Goal: Information Seeking & Learning: Learn about a topic

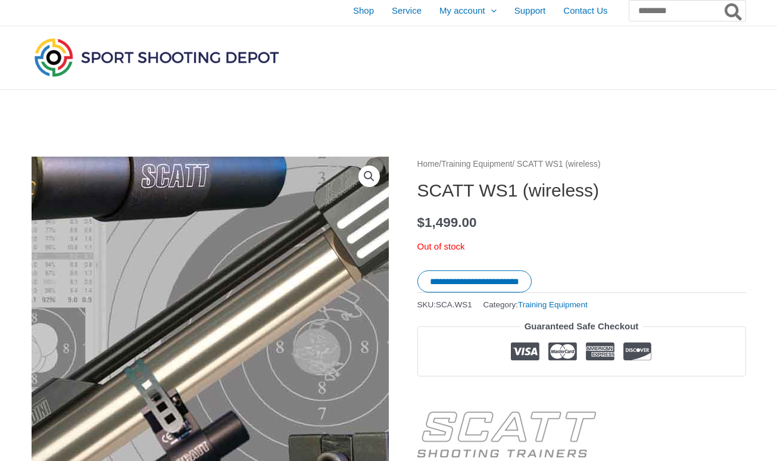
scroll to position [5, 0]
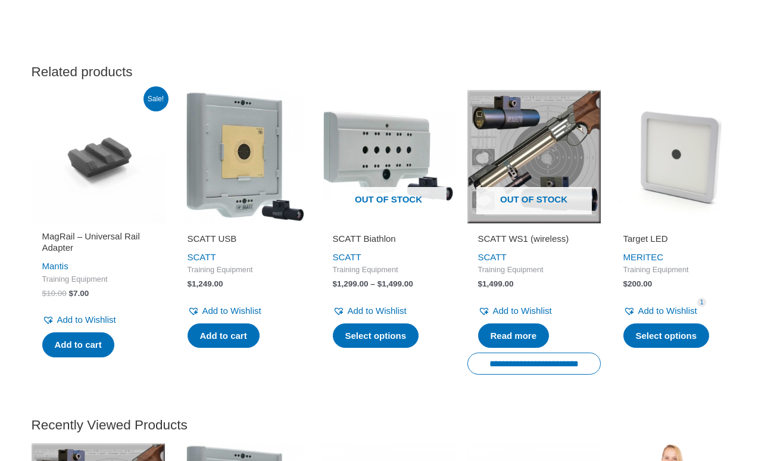
scroll to position [1743, 0]
click at [207, 245] on h2 "SCATT USB" at bounding box center [243, 239] width 112 height 12
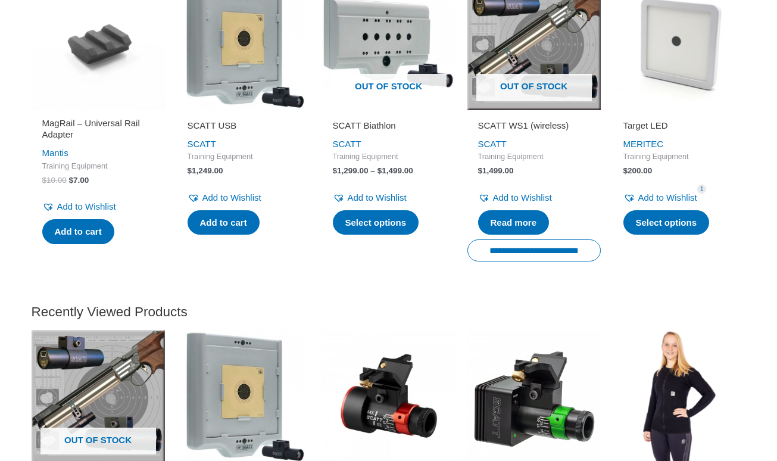
scroll to position [1823, 0]
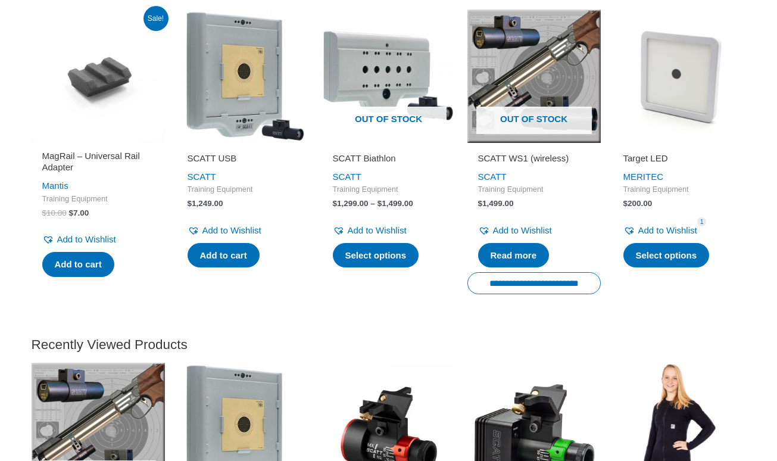
click at [205, 164] on h2 "SCATT USB" at bounding box center [243, 158] width 112 height 12
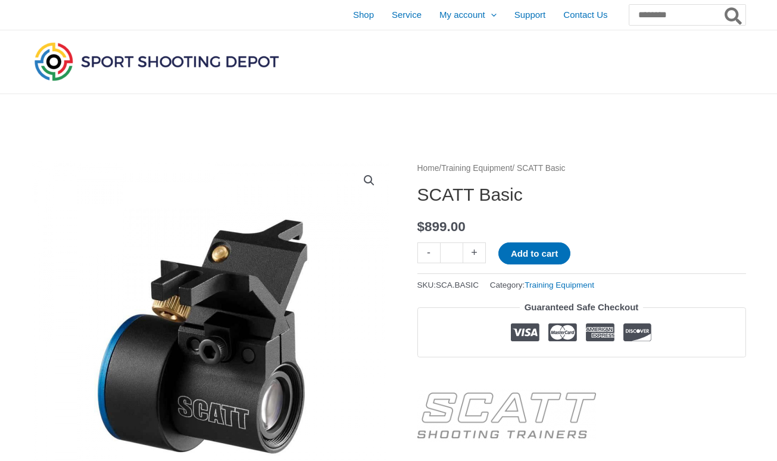
scroll to position [0, 0]
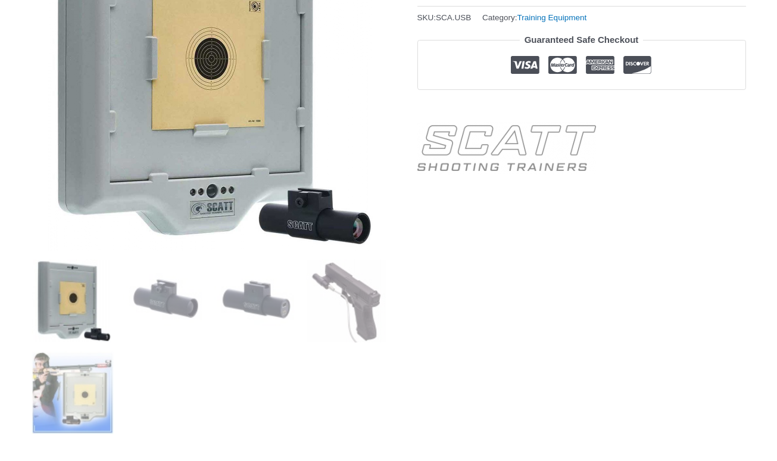
scroll to position [277, 0]
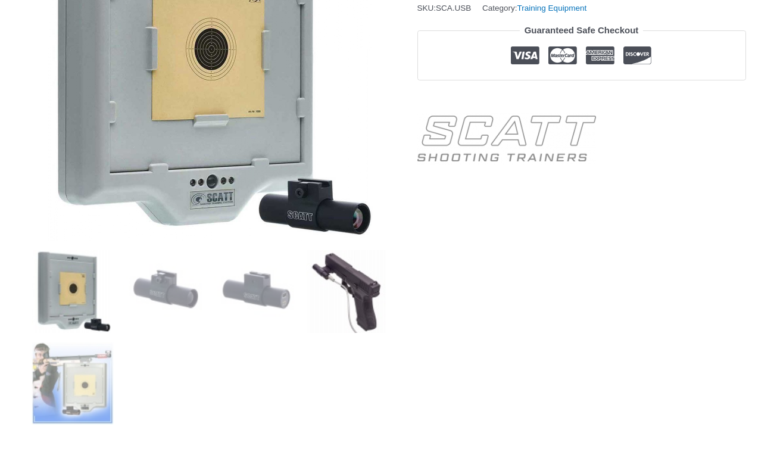
click at [358, 280] on img at bounding box center [347, 291] width 83 height 83
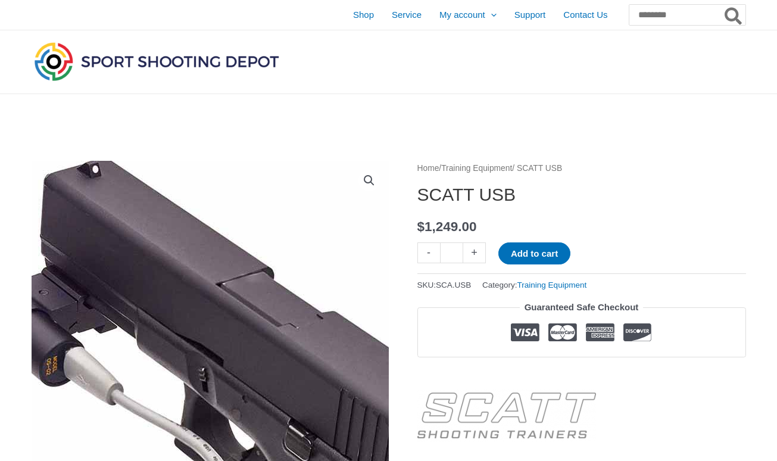
scroll to position [0, 0]
